Goal: Task Accomplishment & Management: Manage account settings

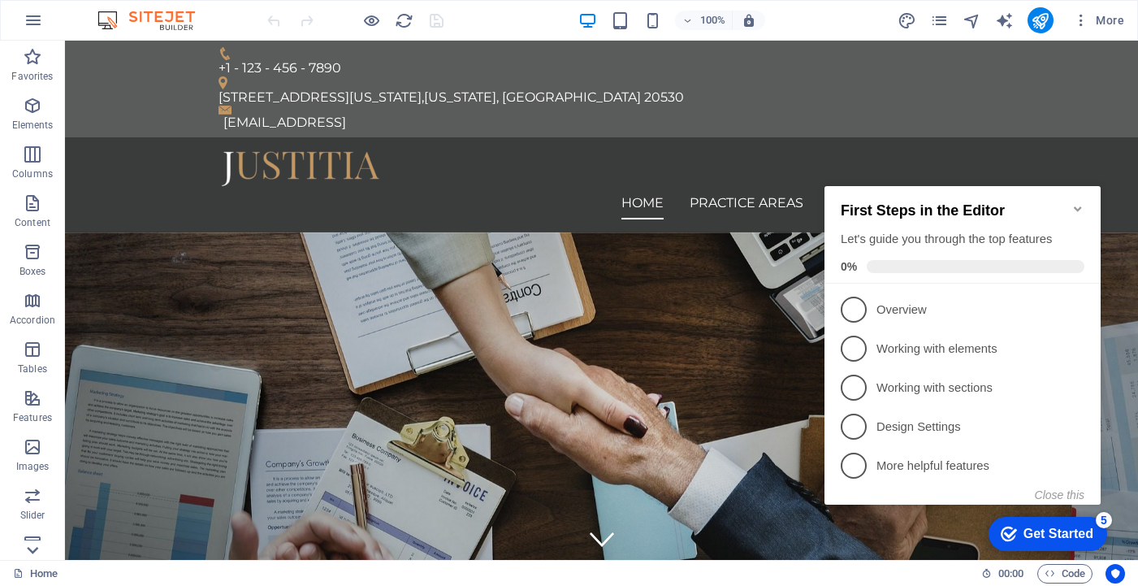
click at [36, 547] on icon at bounding box center [32, 550] width 23 height 23
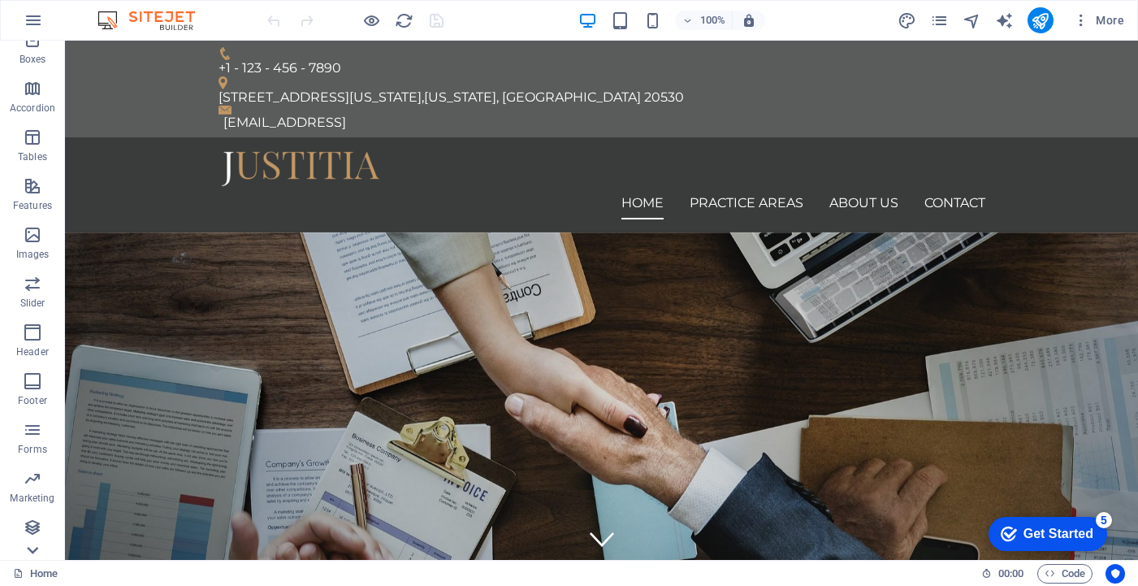
scroll to position [212, 0]
click at [32, 50] on icon at bounding box center [32, 50] width 23 height 23
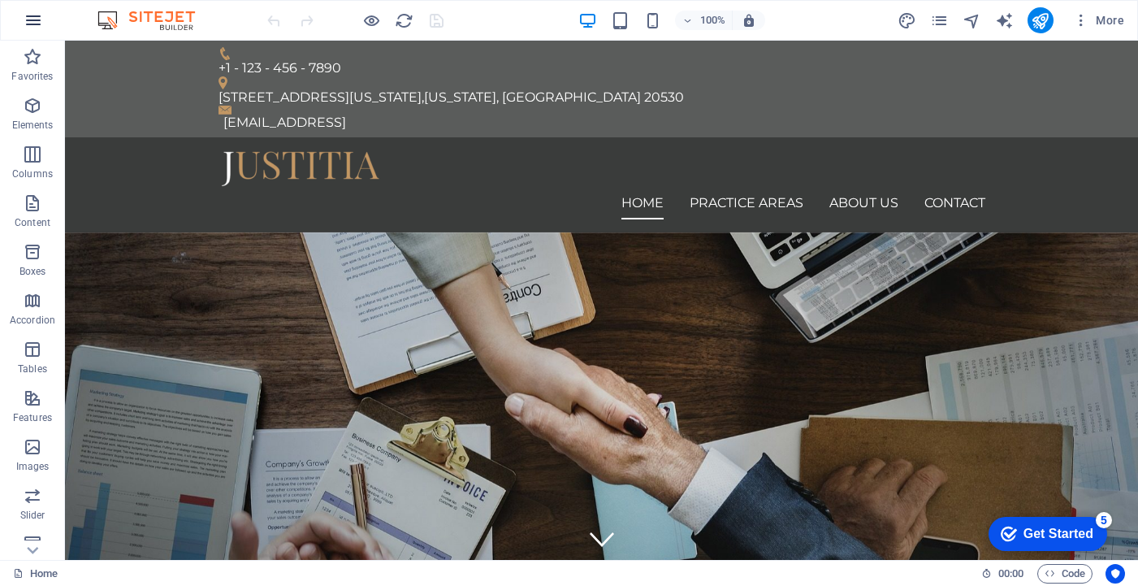
click at [25, 31] on button "button" at bounding box center [33, 20] width 39 height 39
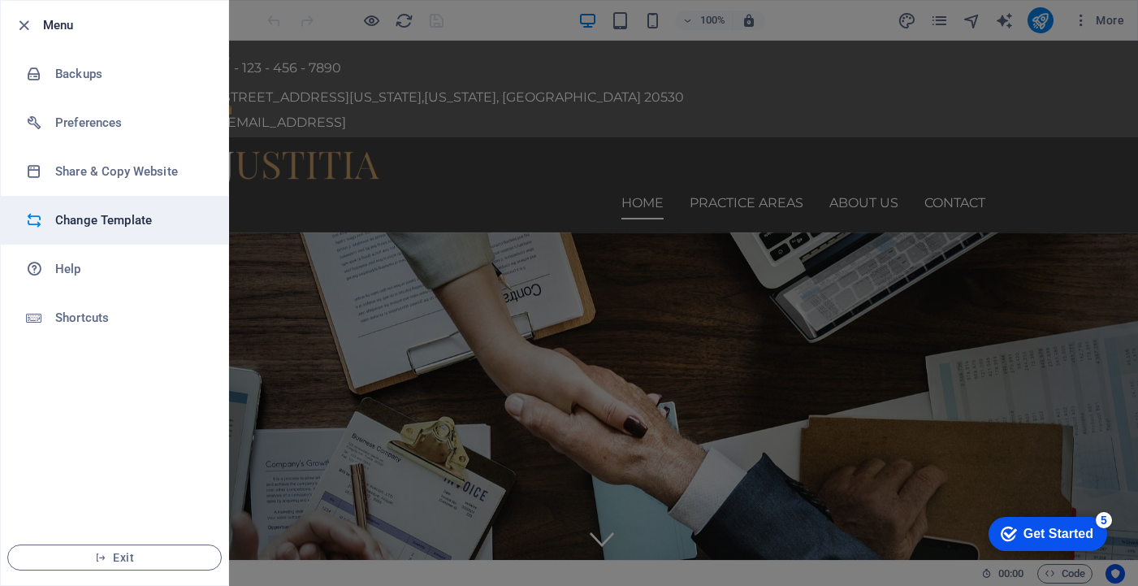
click at [131, 223] on h6 "Change Template" at bounding box center [130, 219] width 150 height 19
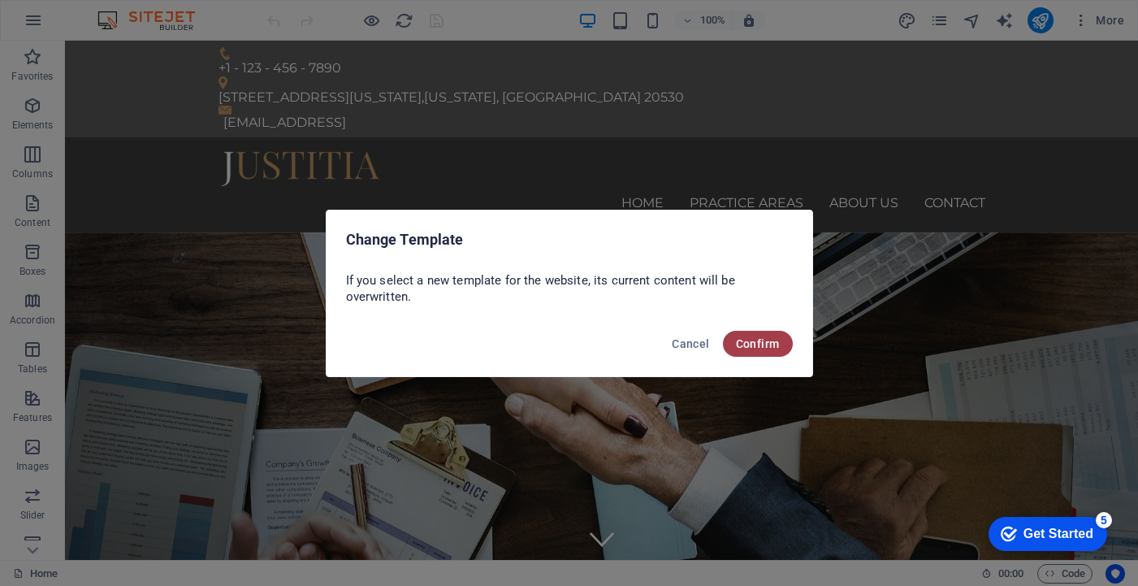
click at [749, 345] on span "Confirm" at bounding box center [758, 343] width 44 height 13
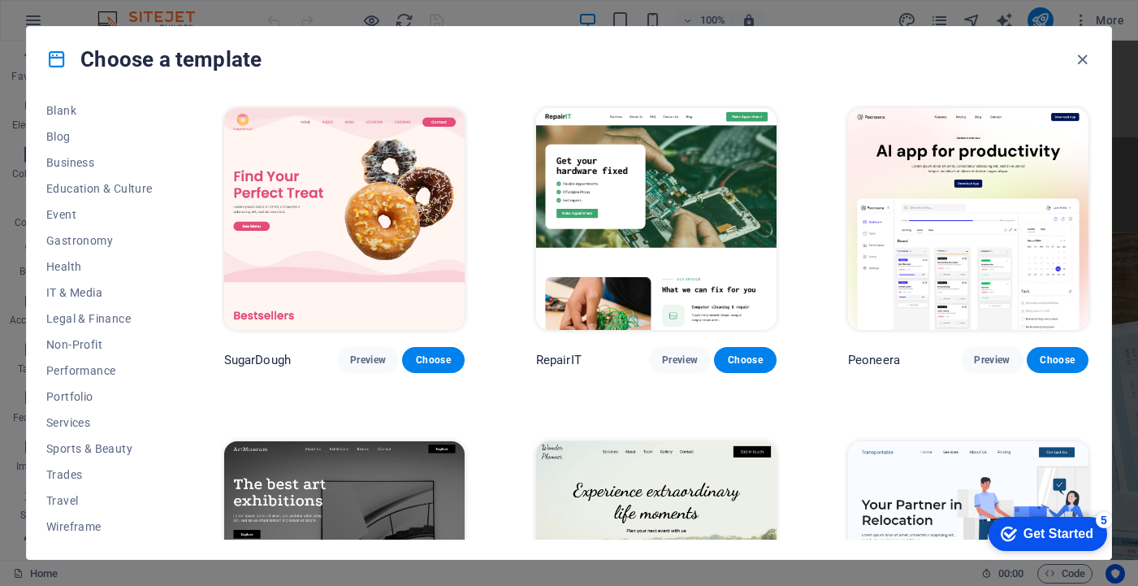
scroll to position [215, 0]
click at [11, 319] on div "Choose a template All Templates My Templates New Trending Landingpage Multipage…" at bounding box center [569, 293] width 1138 height 586
click at [1077, 57] on icon "button" at bounding box center [1082, 59] width 19 height 19
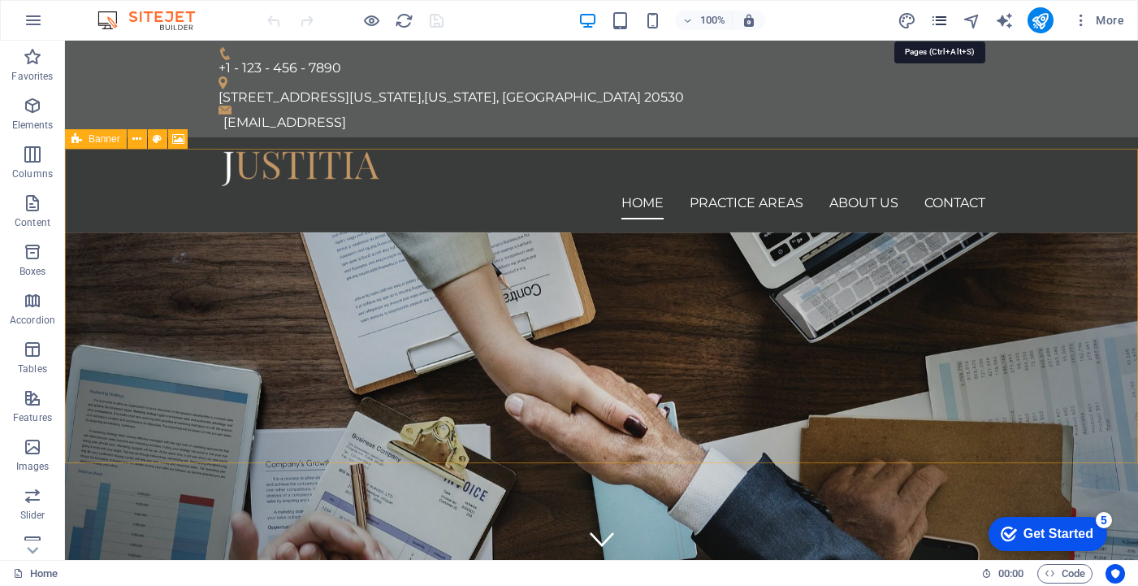
click at [942, 22] on icon "pages" at bounding box center [939, 20] width 19 height 19
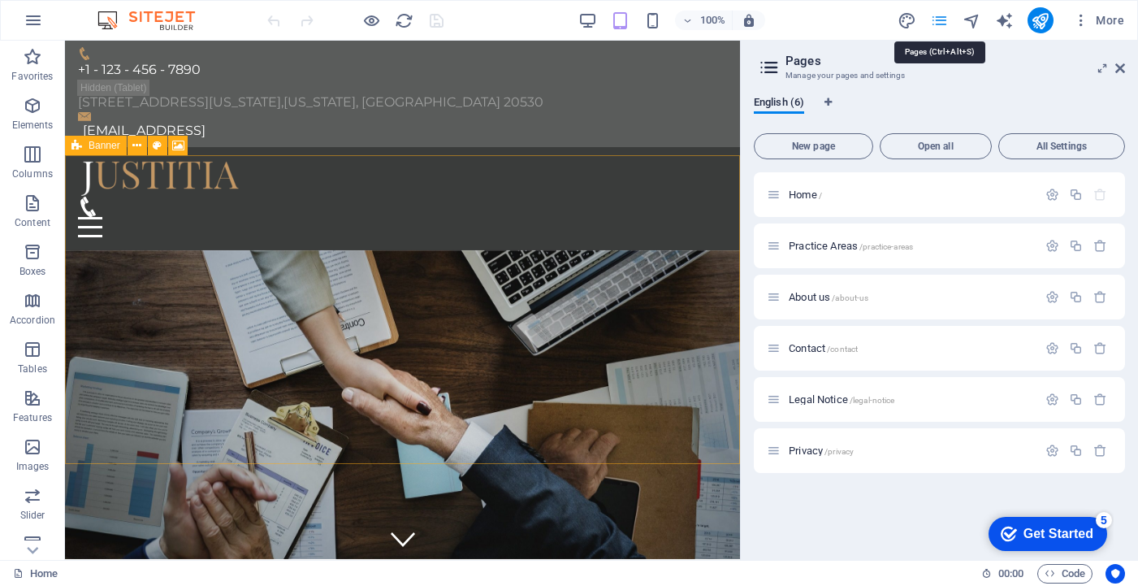
click at [942, 22] on icon "pages" at bounding box center [939, 20] width 19 height 19
click at [1009, 19] on icon "text_generator" at bounding box center [1004, 20] width 19 height 19
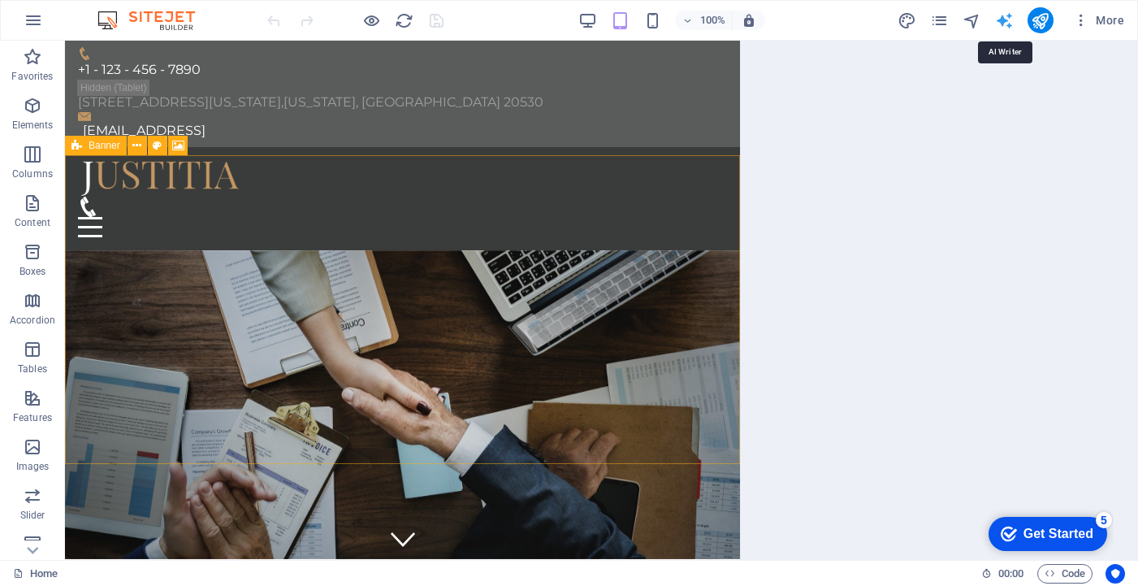
select select "English"
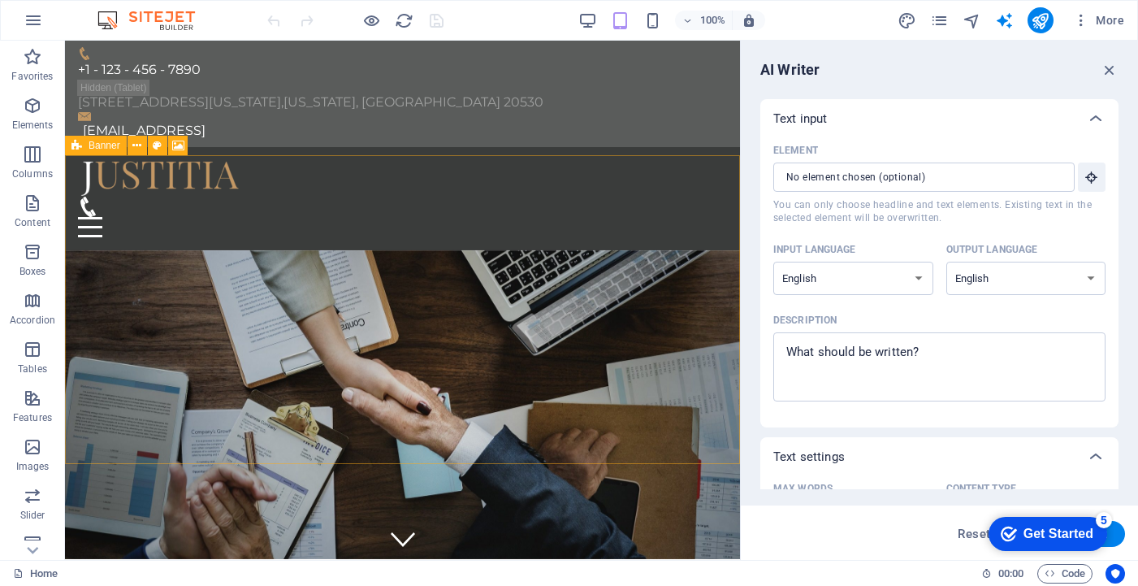
scroll to position [0, 0]
click at [1083, 22] on icon "button" at bounding box center [1081, 20] width 16 height 16
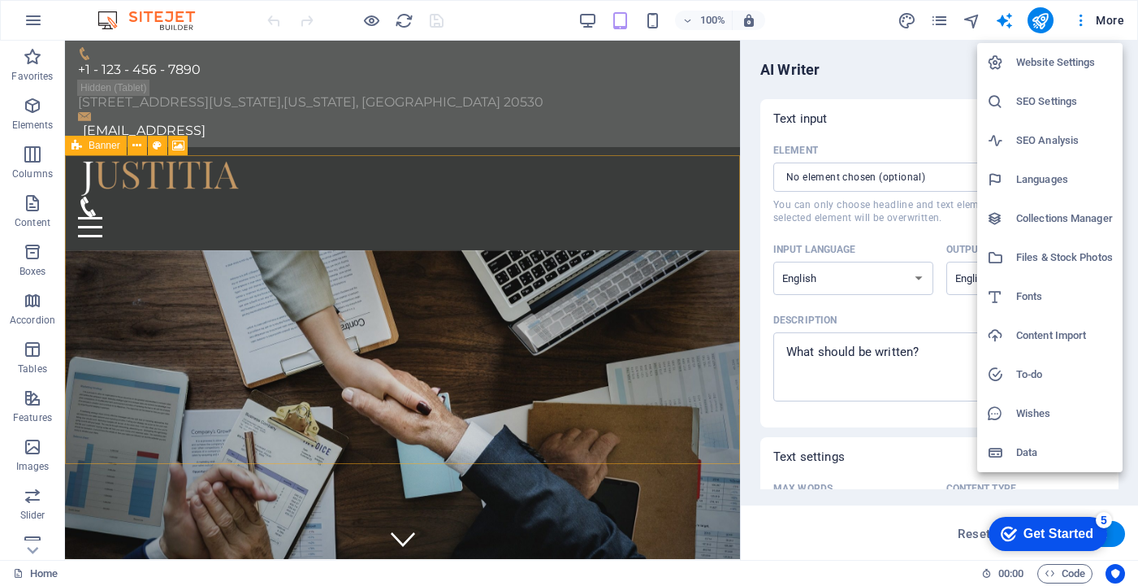
click at [1068, 69] on h6 "Website Settings" at bounding box center [1064, 62] width 97 height 19
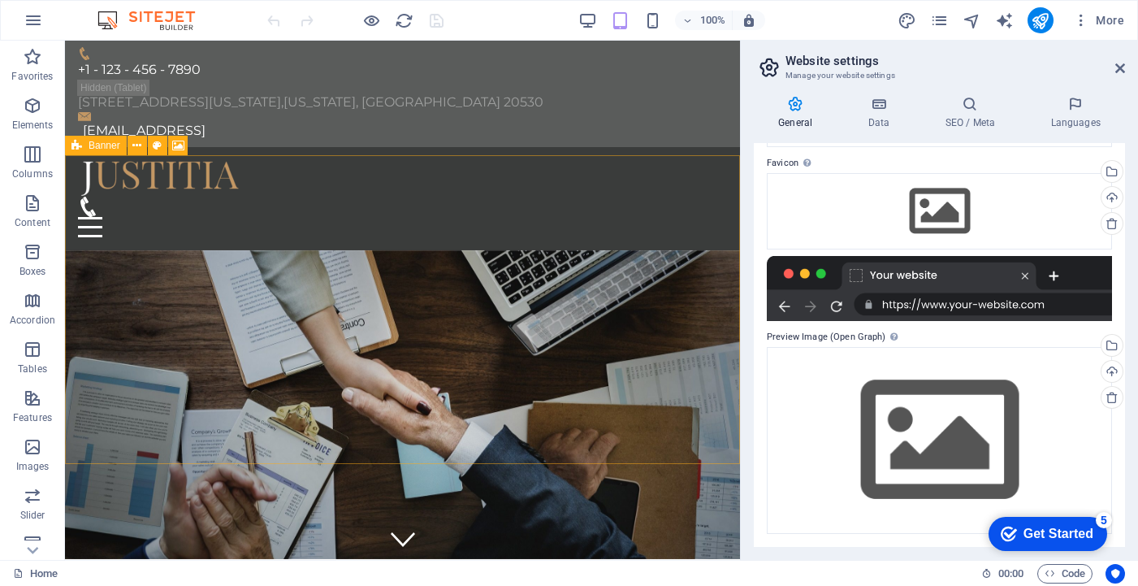
scroll to position [149, 0]
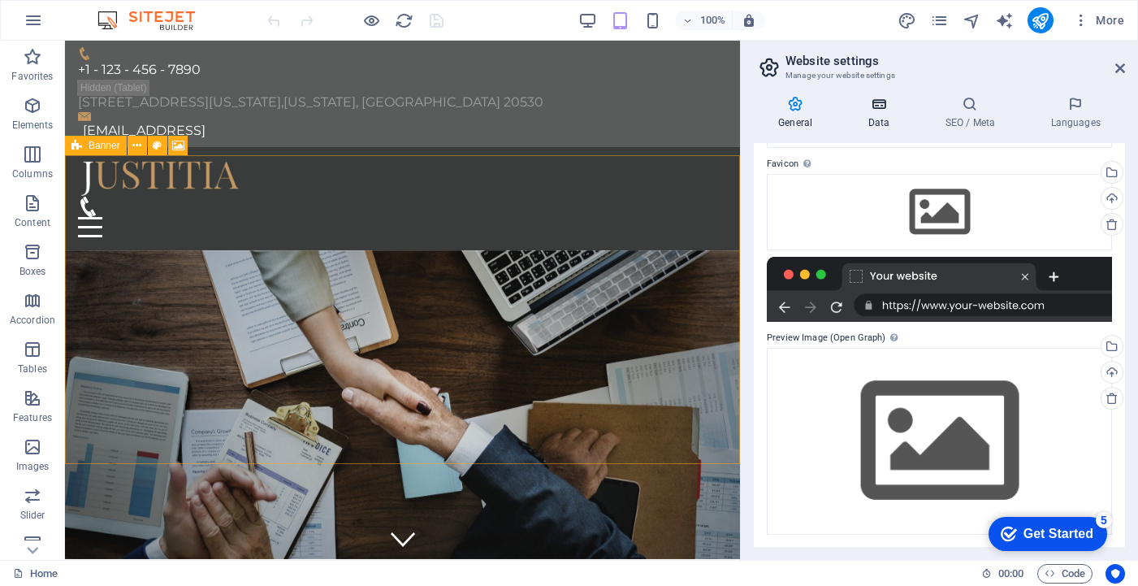
click at [885, 121] on h4 "Data" at bounding box center [881, 113] width 77 height 34
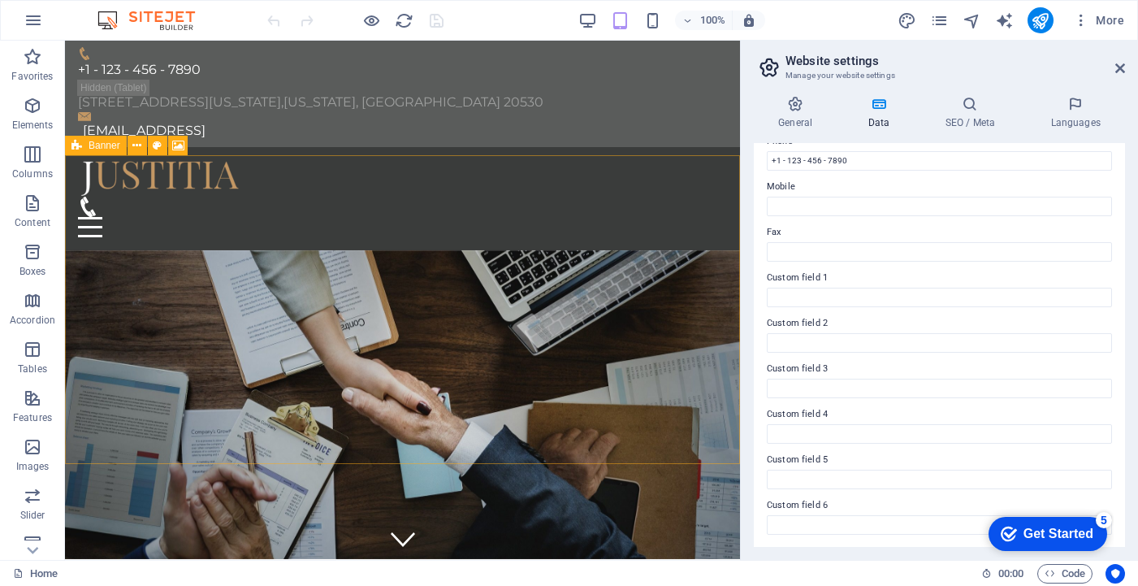
scroll to position [375, 0]
click at [1115, 66] on icon at bounding box center [1120, 68] width 10 height 13
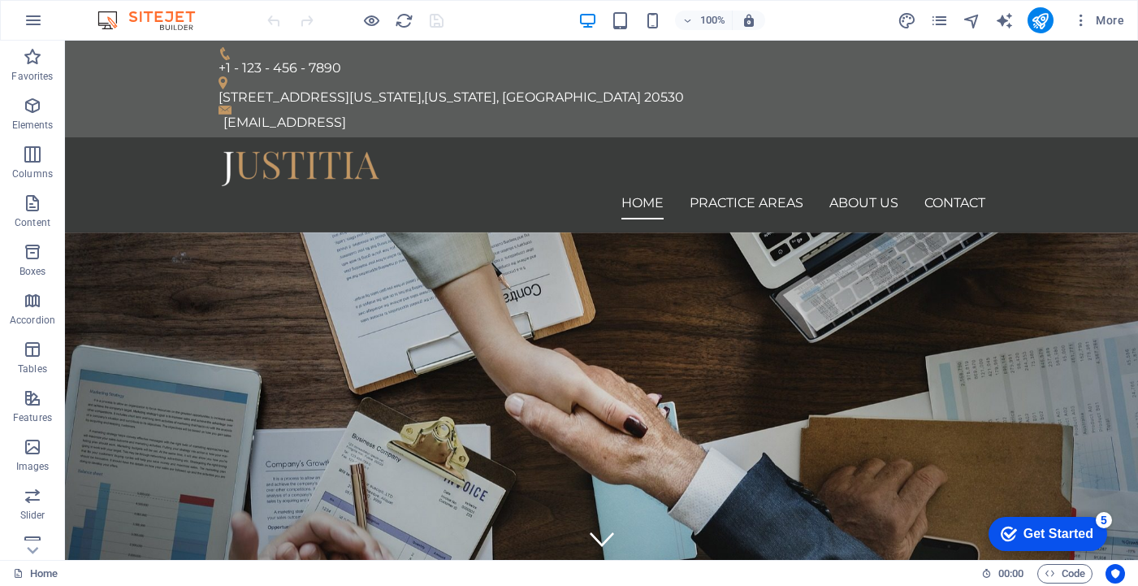
scroll to position [0, 0]
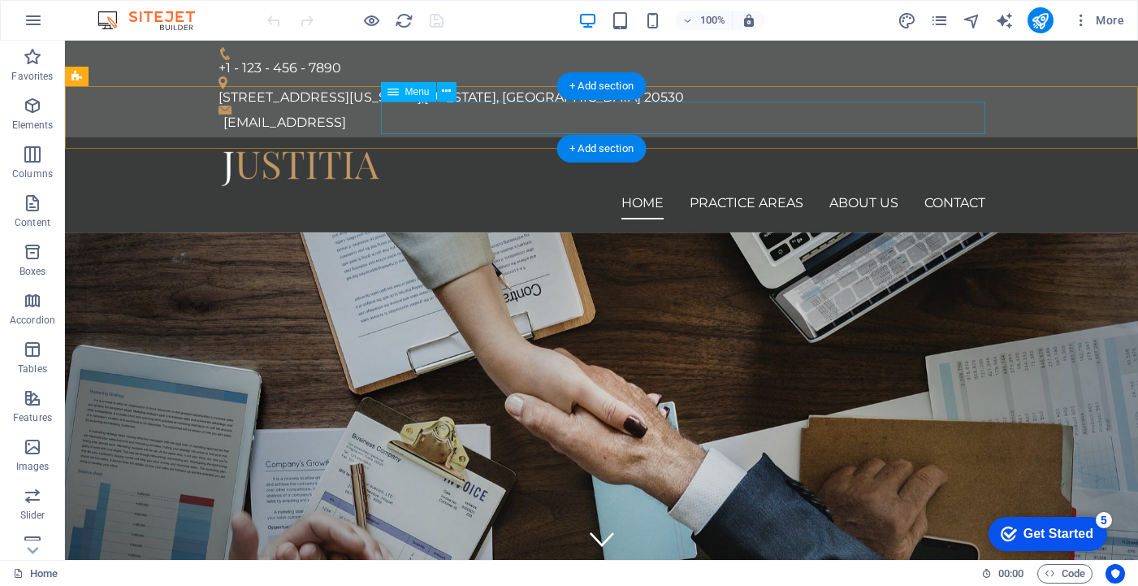
click at [876, 187] on nav "Home Practice Areas About us Contact" at bounding box center [601, 203] width 767 height 32
click at [864, 187] on nav "Home Practice Areas About us Contact" at bounding box center [601, 203] width 767 height 32
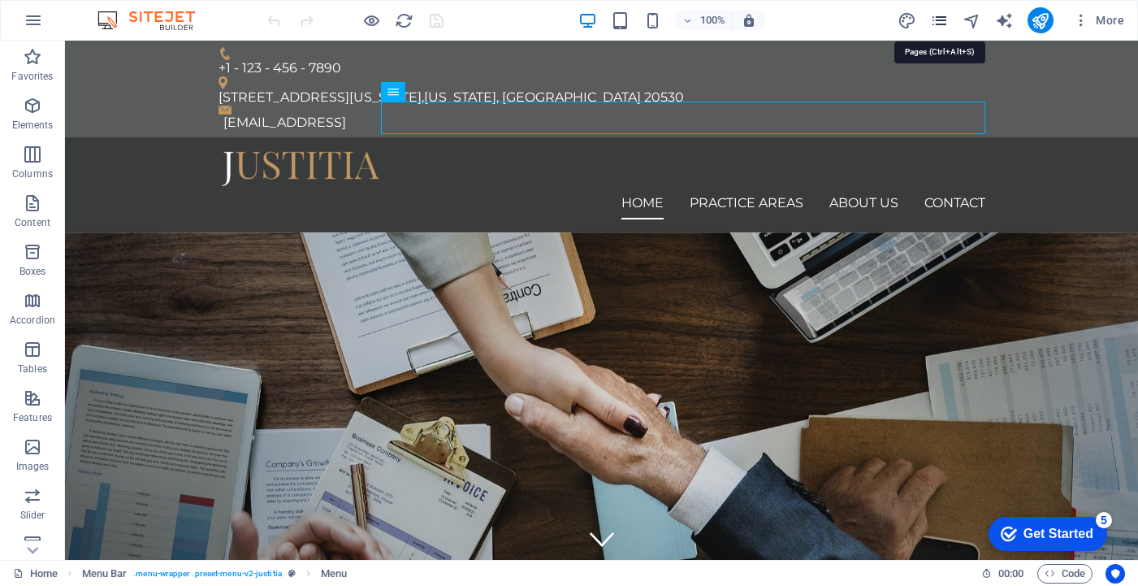
click at [945, 22] on icon "pages" at bounding box center [939, 20] width 19 height 19
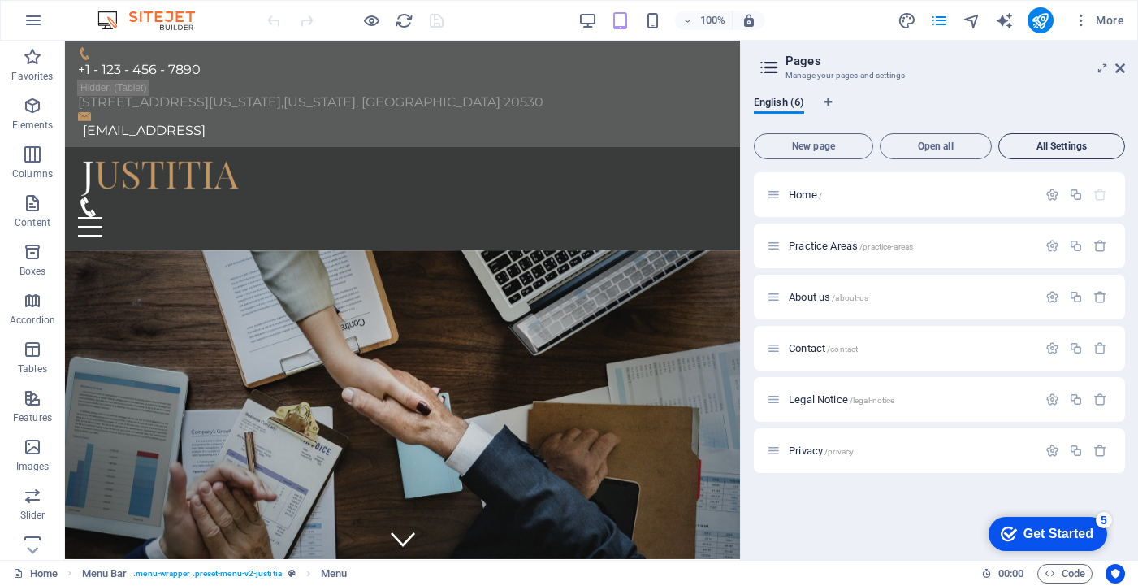
click at [1034, 145] on span "All Settings" at bounding box center [1062, 146] width 112 height 10
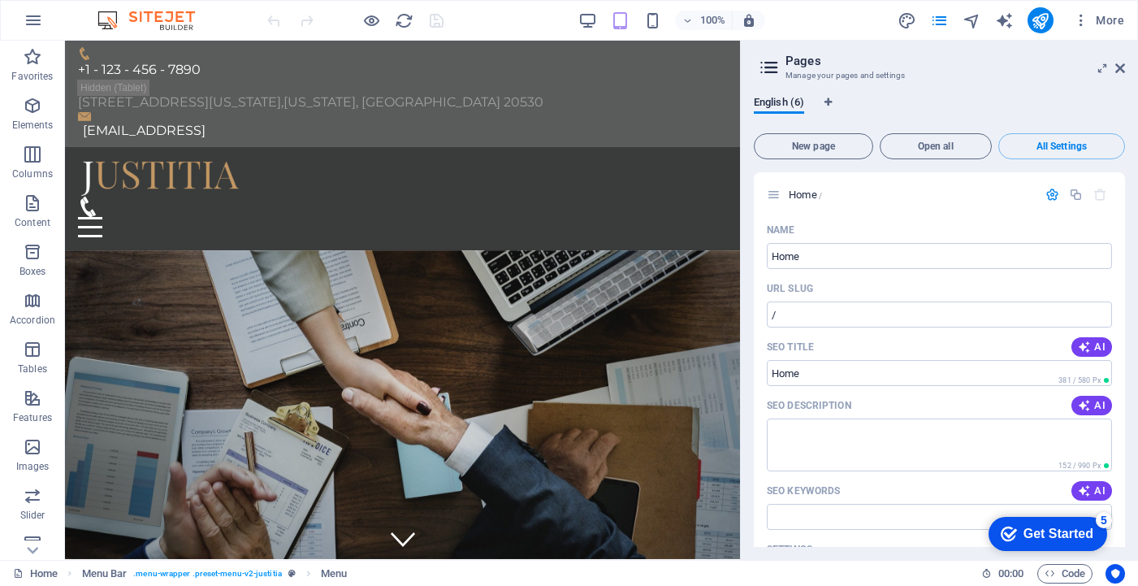
click at [798, 21] on div "100% More" at bounding box center [697, 20] width 867 height 26
click at [517, 28] on div "100% More" at bounding box center [697, 20] width 867 height 26
click at [32, 19] on icon "button" at bounding box center [33, 20] width 19 height 19
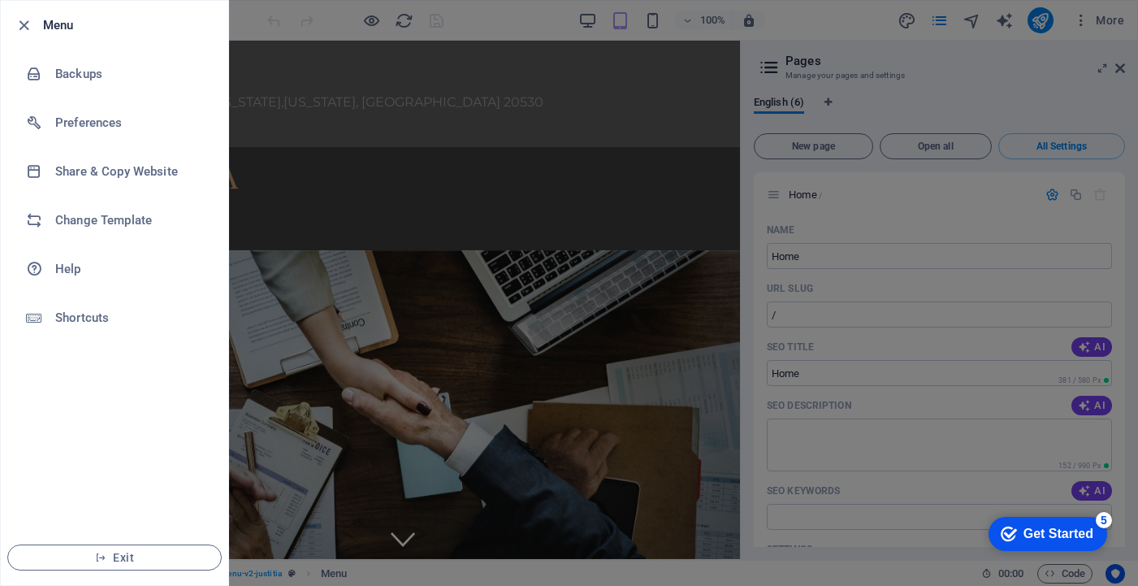
click at [32, 19] on icon "button" at bounding box center [24, 25] width 19 height 19
